Goal: Information Seeking & Learning: Learn about a topic

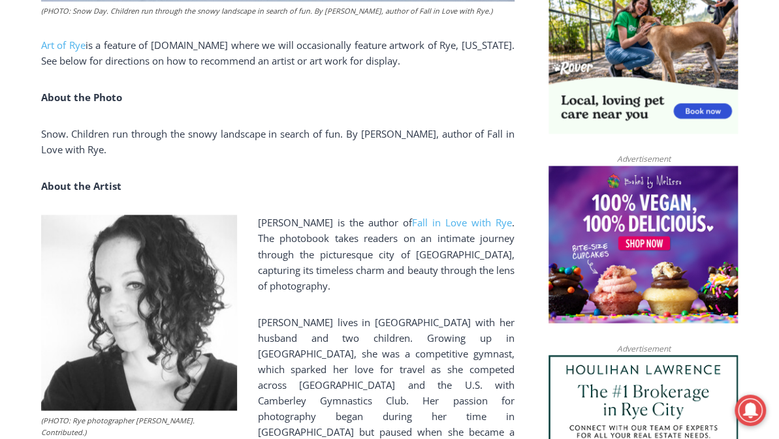
scroll to position [653, 0]
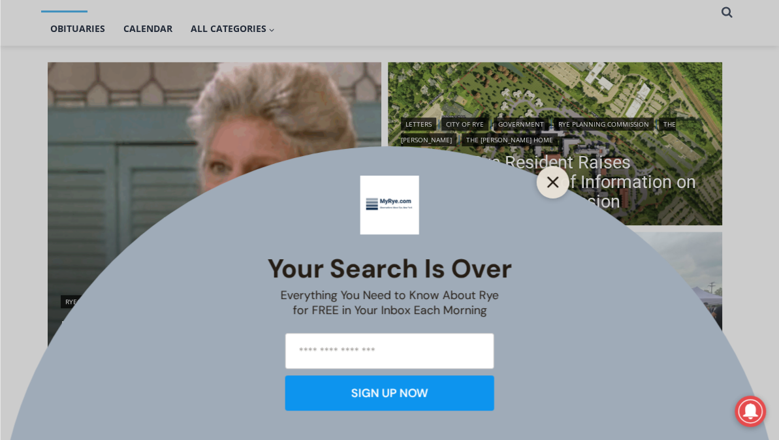
click at [545, 178] on button "Close" at bounding box center [553, 182] width 18 height 18
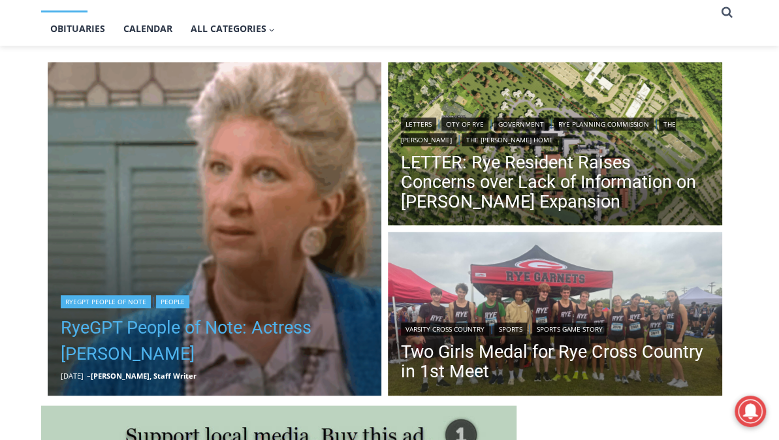
click at [155, 337] on link "RyeGPT People of Note: Actress [PERSON_NAME]" at bounding box center [215, 341] width 308 height 52
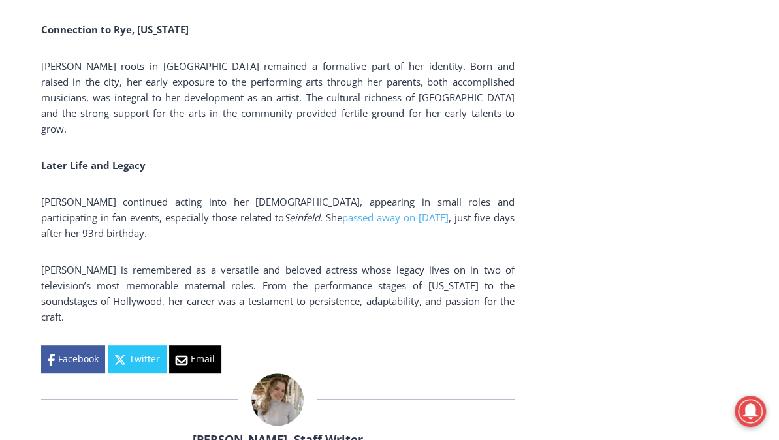
scroll to position [2715, 0]
